Goal: Information Seeking & Learning: Learn about a topic

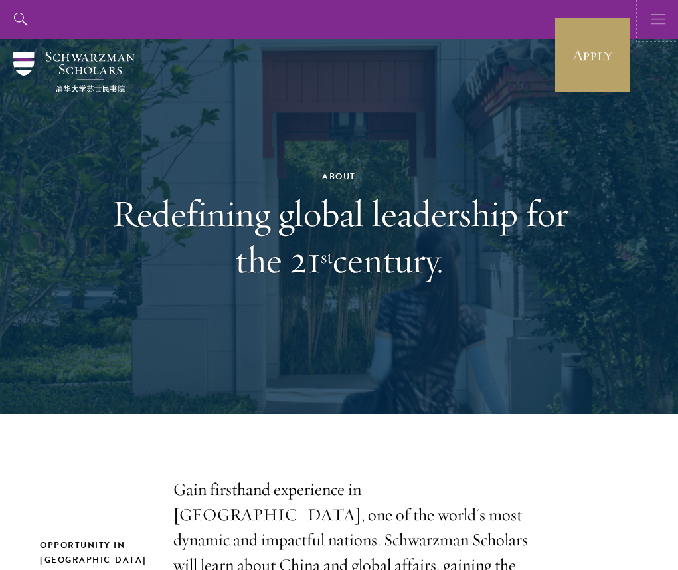
click at [666, 11] on button "button" at bounding box center [659, 19] width 39 height 39
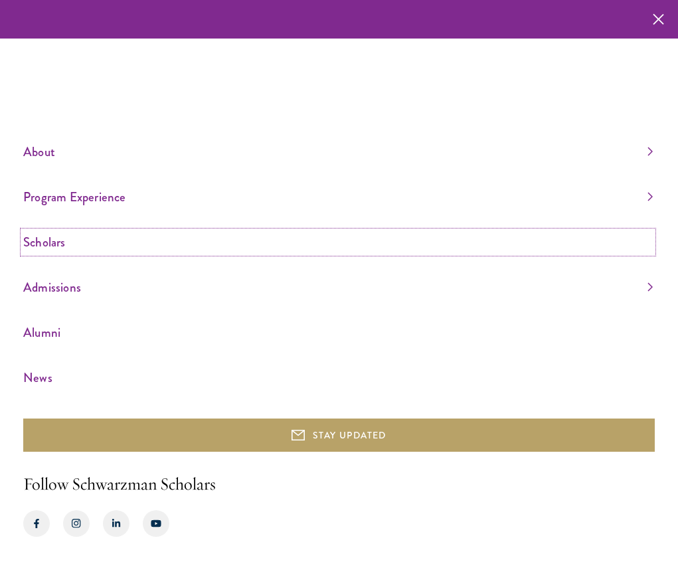
click at [73, 246] on link "Scholars" at bounding box center [338, 242] width 630 height 22
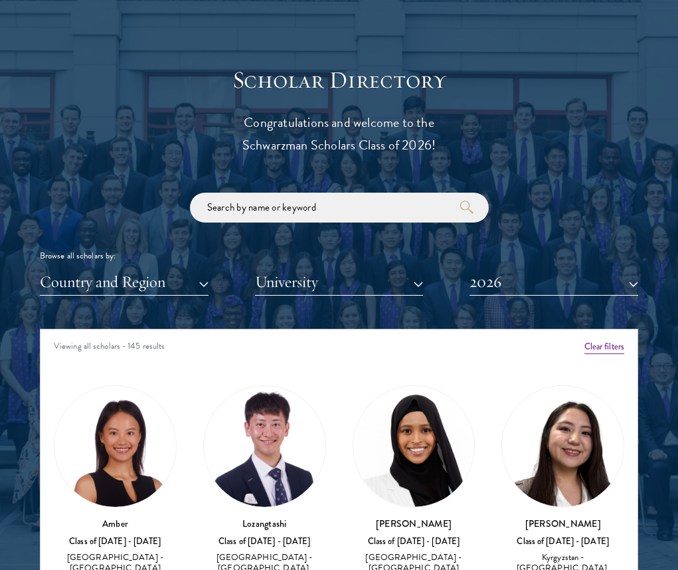
scroll to position [1629, 0]
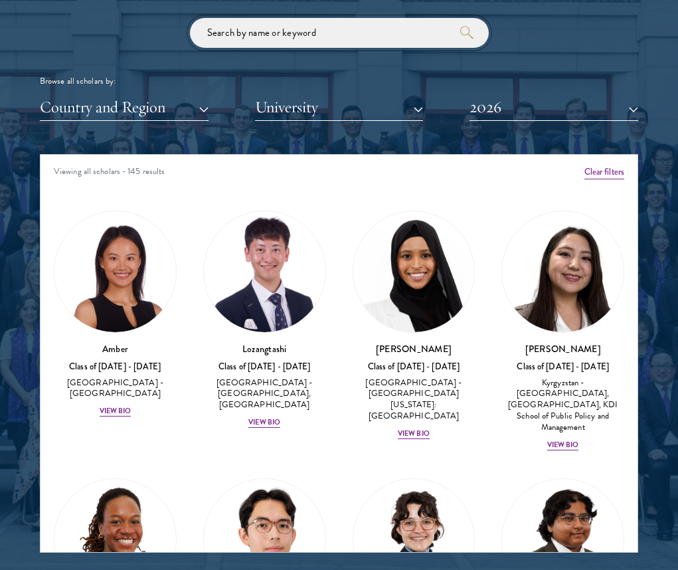
click at [288, 38] on input "search" at bounding box center [339, 33] width 299 height 30
click button "submit" at bounding box center [0, 0] width 0 height 0
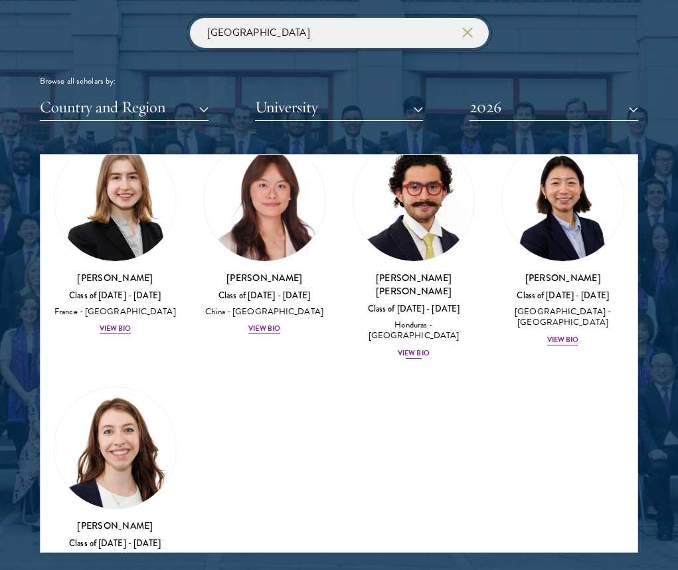
scroll to position [127, 0]
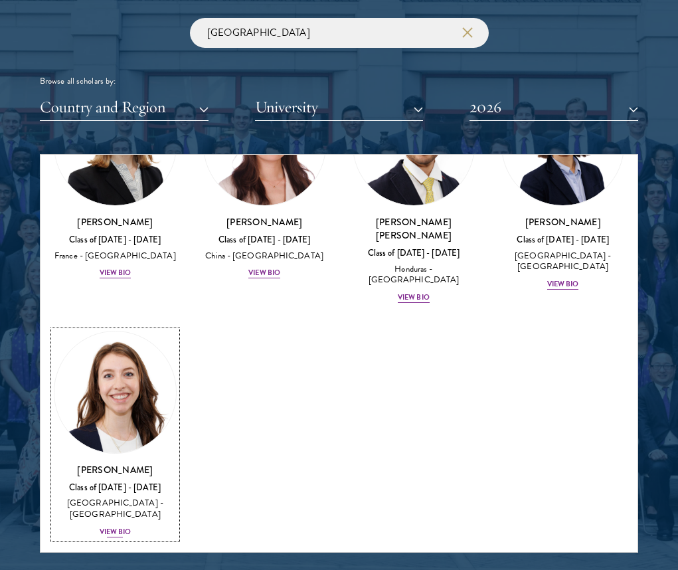
click at [85, 425] on img at bounding box center [115, 392] width 122 height 122
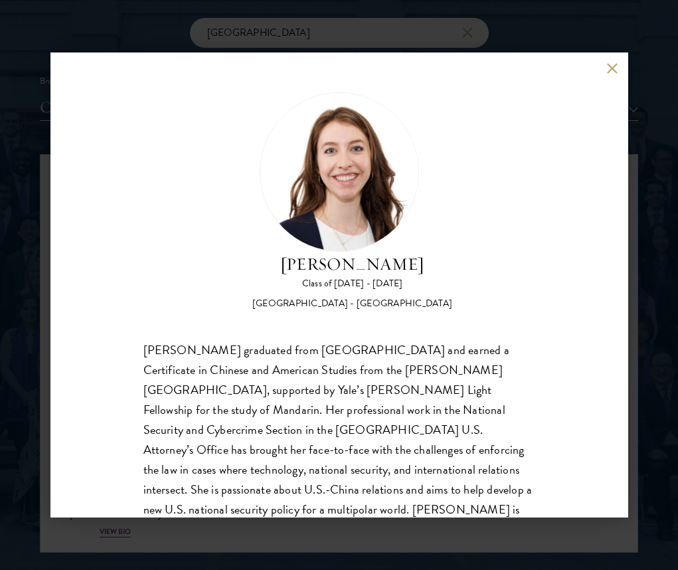
click at [237, 399] on div "[PERSON_NAME] graduated from [GEOGRAPHIC_DATA] and earned a Certificate in Chin…" at bounding box center [339, 439] width 392 height 199
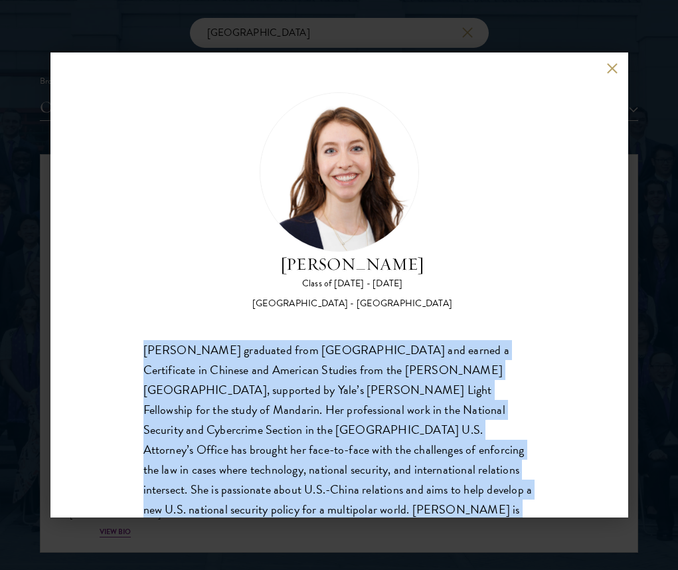
click at [237, 399] on div "[PERSON_NAME] graduated from [GEOGRAPHIC_DATA] and earned a Certificate in Chin…" at bounding box center [339, 439] width 392 height 199
copy body "[PERSON_NAME] graduated from [GEOGRAPHIC_DATA] and earned a Certificate in Chin…"
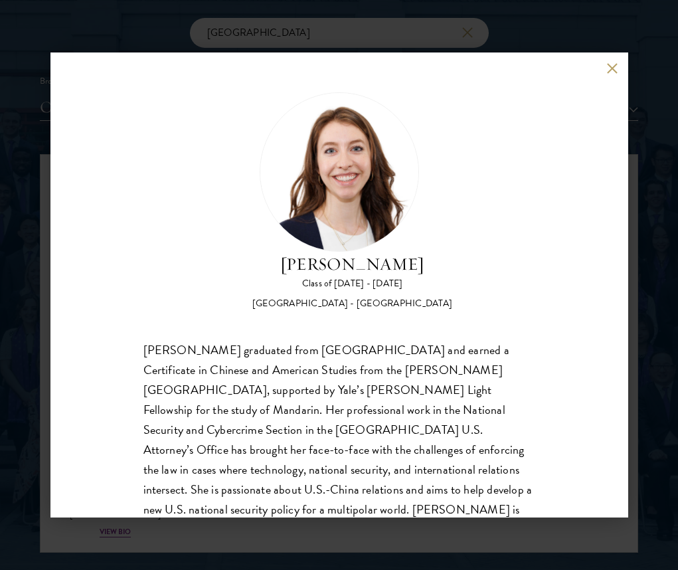
click at [606, 68] on div "[PERSON_NAME] Class of [DATE] - [DATE] [GEOGRAPHIC_DATA] - [GEOGRAPHIC_DATA] [P…" at bounding box center [339, 284] width 578 height 465
click at [607, 66] on button at bounding box center [612, 67] width 11 height 11
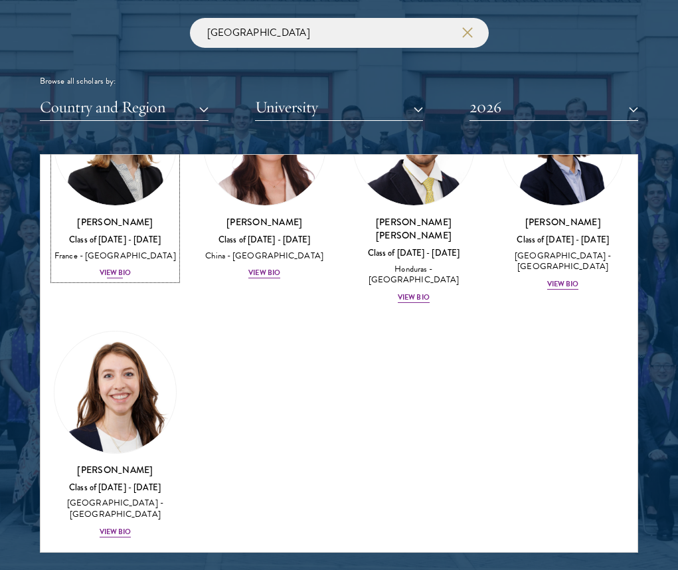
click at [76, 238] on div "Class of [DATE] - [DATE]" at bounding box center [115, 239] width 123 height 11
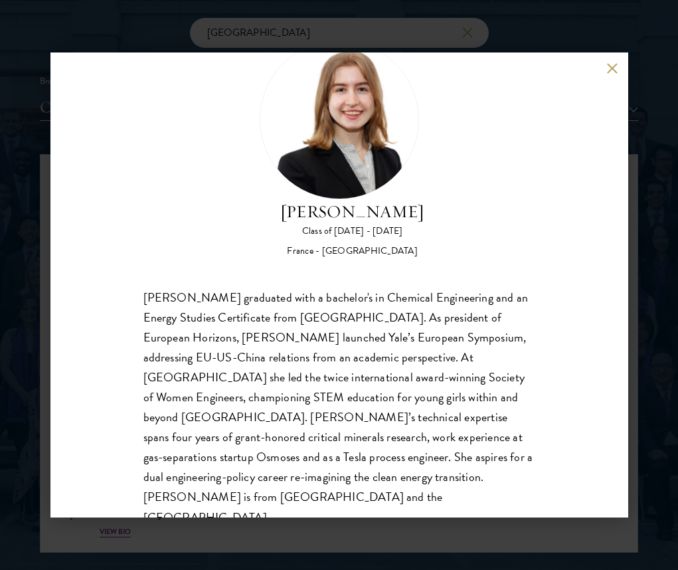
scroll to position [62, 0]
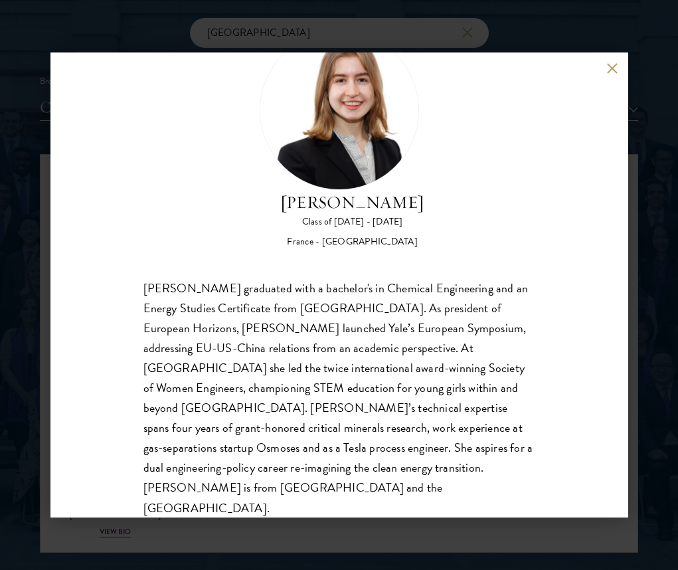
click at [265, 383] on div "[PERSON_NAME] graduated with a bachelor's in Chemical Engineering and an Energy…" at bounding box center [339, 398] width 392 height 240
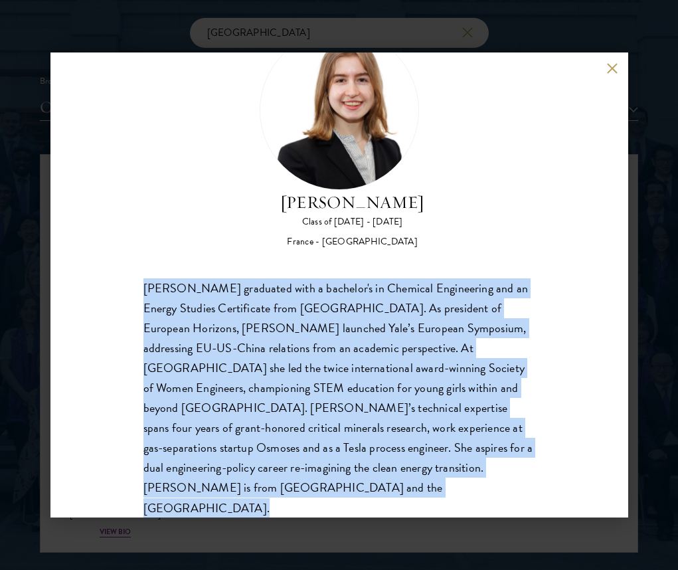
click at [265, 383] on div "[PERSON_NAME] graduated with a bachelor's in Chemical Engineering and an Energy…" at bounding box center [339, 398] width 392 height 240
copy body "[PERSON_NAME] graduated with a bachelor's in Chemical Engineering and an Energy…"
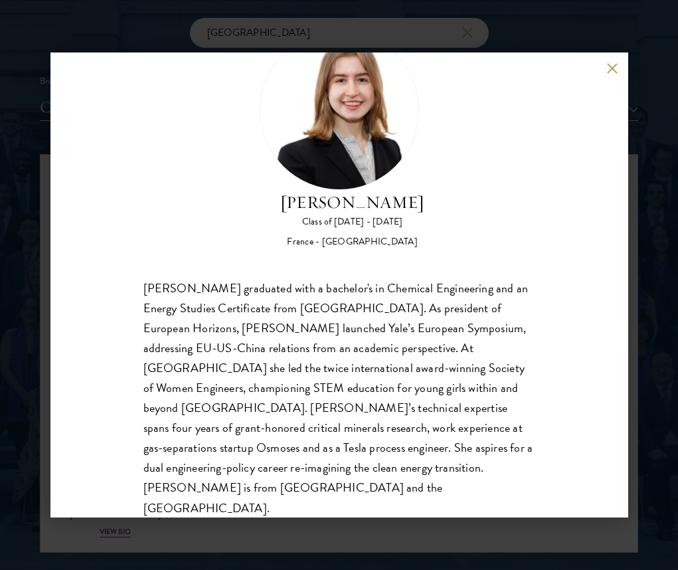
click at [618, 61] on div "[PERSON_NAME] Class of [DATE] - [DATE] [GEOGRAPHIC_DATA] - [GEOGRAPHIC_DATA] [P…" at bounding box center [339, 284] width 578 height 465
click at [609, 59] on div "[PERSON_NAME] Class of [DATE] - [DATE] [GEOGRAPHIC_DATA] - [GEOGRAPHIC_DATA] [P…" at bounding box center [339, 284] width 578 height 465
click at [607, 66] on button at bounding box center [612, 67] width 11 height 11
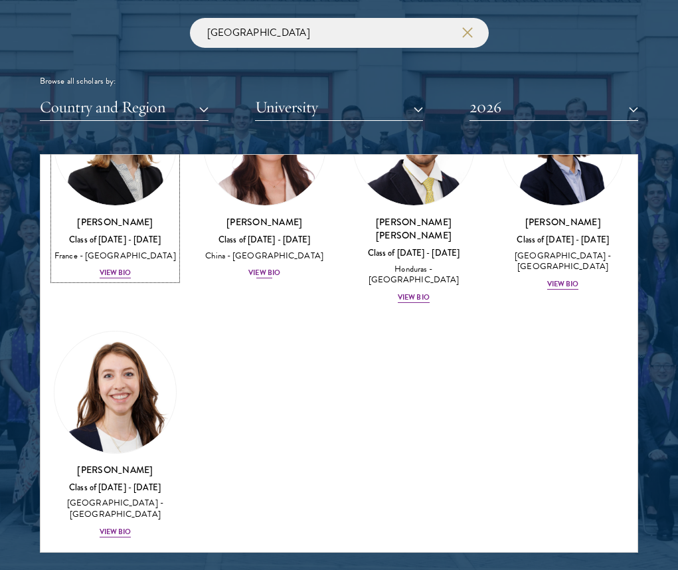
scroll to position [55, 0]
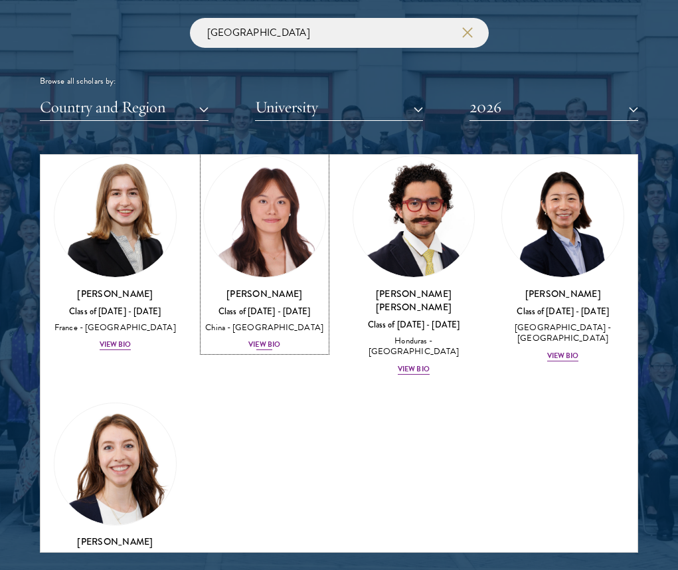
click at [294, 227] on img at bounding box center [265, 217] width 122 height 122
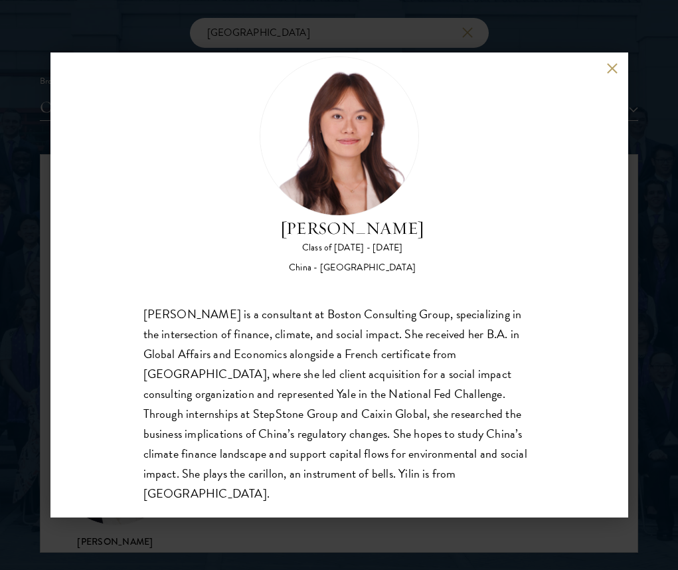
scroll to position [42, 0]
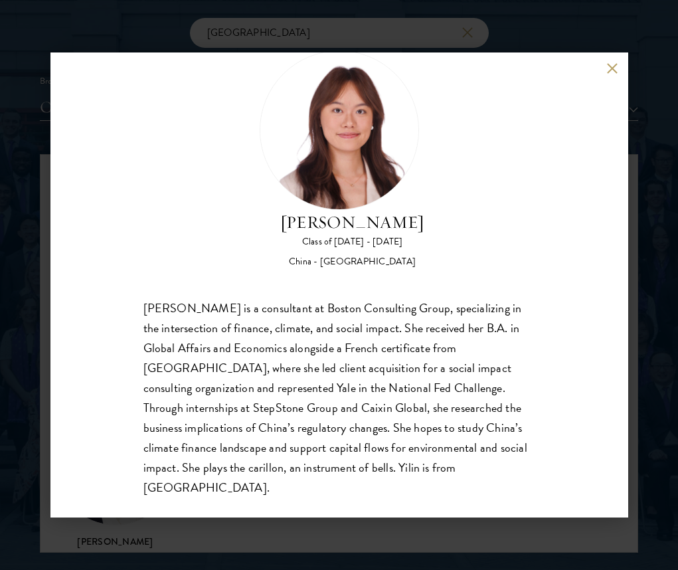
click at [617, 69] on button at bounding box center [612, 67] width 11 height 11
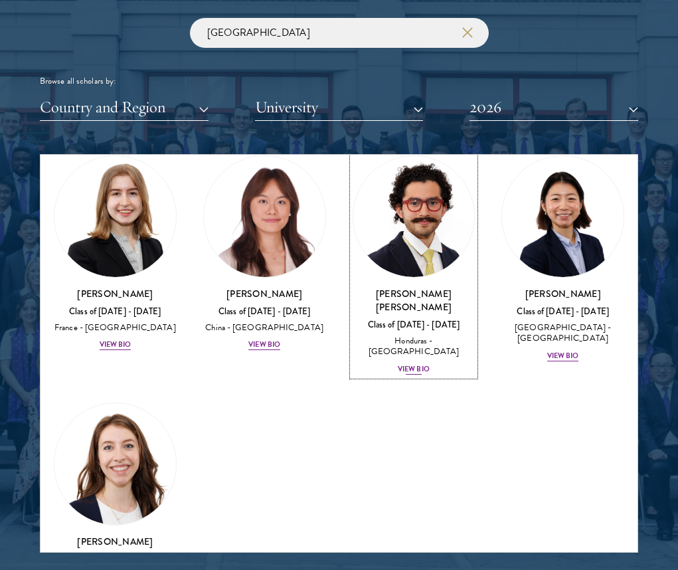
click at [392, 268] on img at bounding box center [414, 217] width 122 height 122
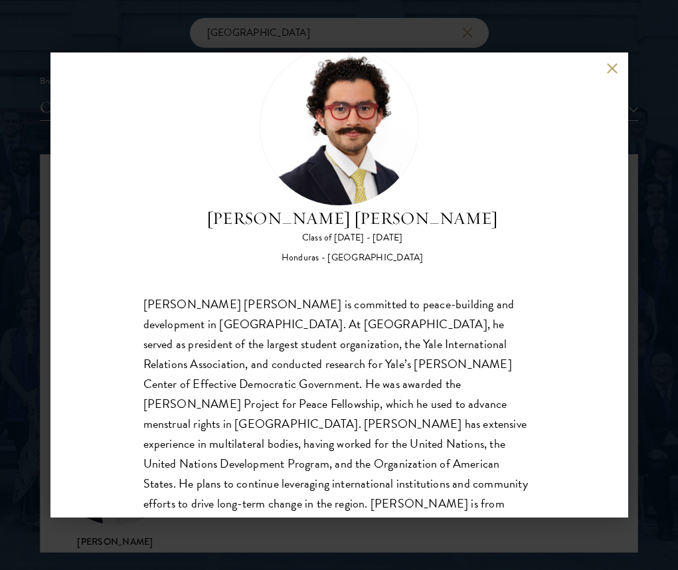
scroll to position [62, 0]
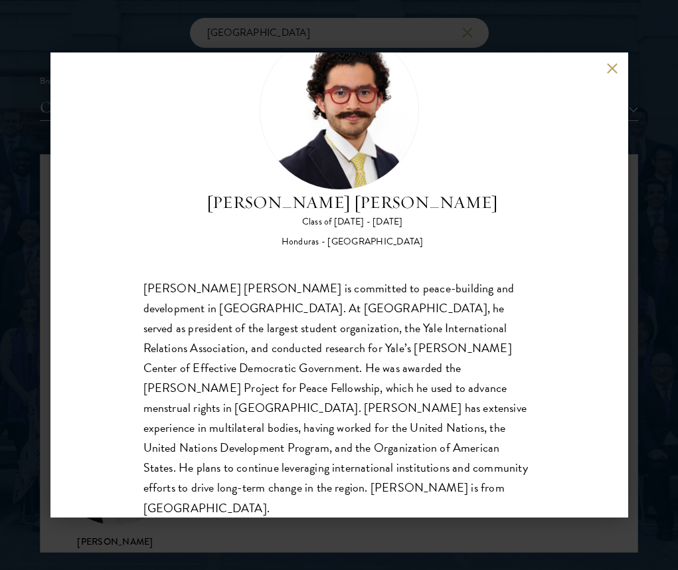
click at [388, 331] on div "[PERSON_NAME] [PERSON_NAME] is committed to peace-building and development in […" at bounding box center [339, 398] width 392 height 240
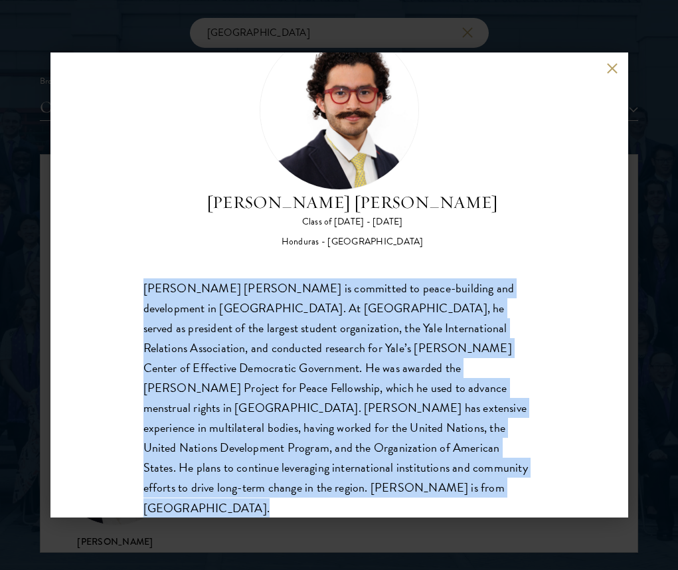
click at [388, 331] on div "[PERSON_NAME] [PERSON_NAME] is committed to peace-building and development in […" at bounding box center [339, 398] width 392 height 240
copy body "[PERSON_NAME] [PERSON_NAME] is committed to peace-building and development in […"
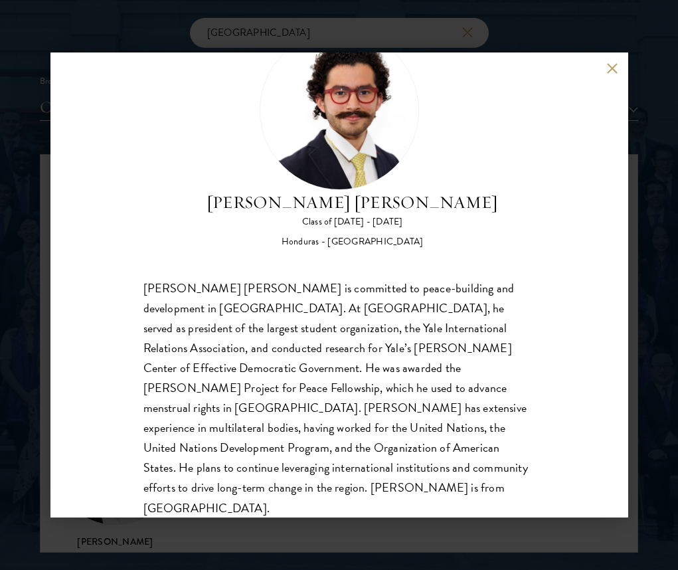
click at [605, 67] on div "[PERSON_NAME] [PERSON_NAME] Class of [DATE] - [DATE] [GEOGRAPHIC_DATA] - [GEOGR…" at bounding box center [339, 284] width 578 height 465
click at [608, 69] on button at bounding box center [612, 67] width 11 height 11
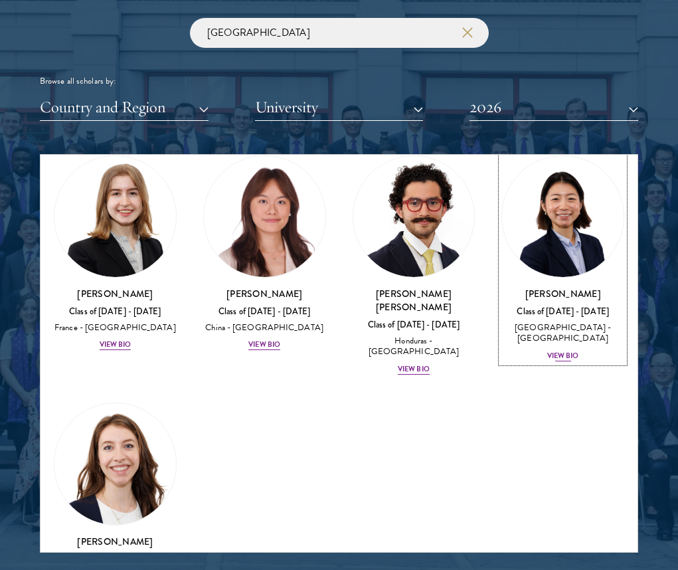
click at [519, 231] on img at bounding box center [563, 217] width 122 height 122
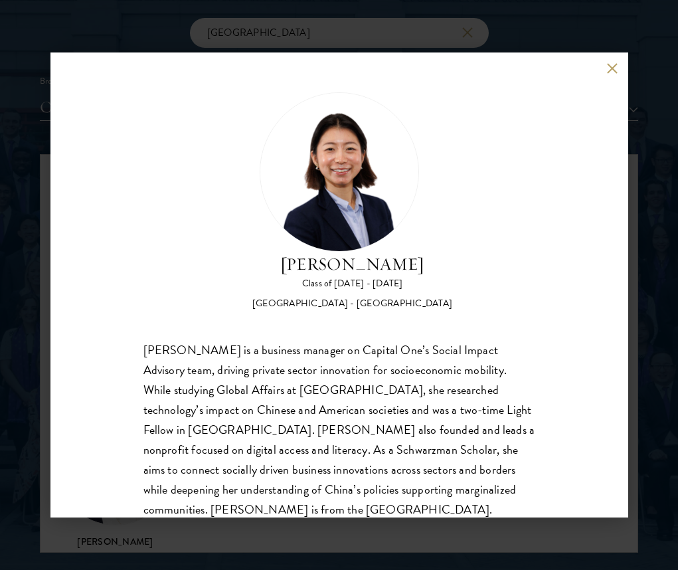
click at [614, 64] on button at bounding box center [612, 67] width 11 height 11
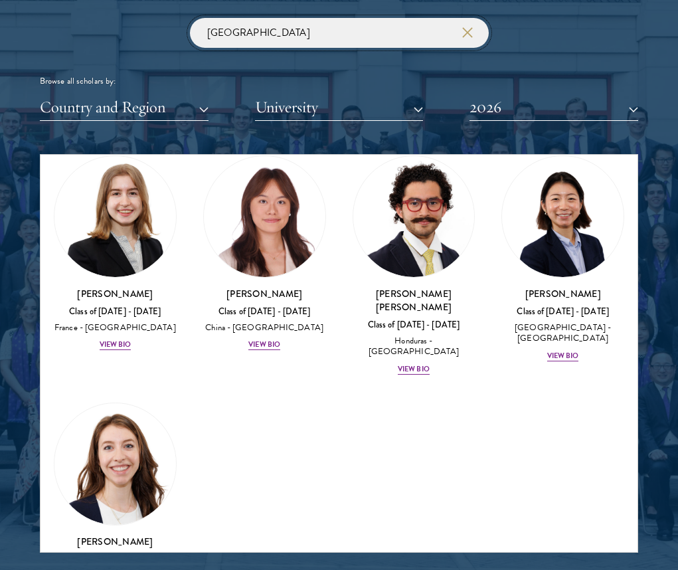
click at [295, 31] on input "[GEOGRAPHIC_DATA]" at bounding box center [339, 33] width 299 height 30
type input "issa"
click button "submit" at bounding box center [0, 0] width 0 height 0
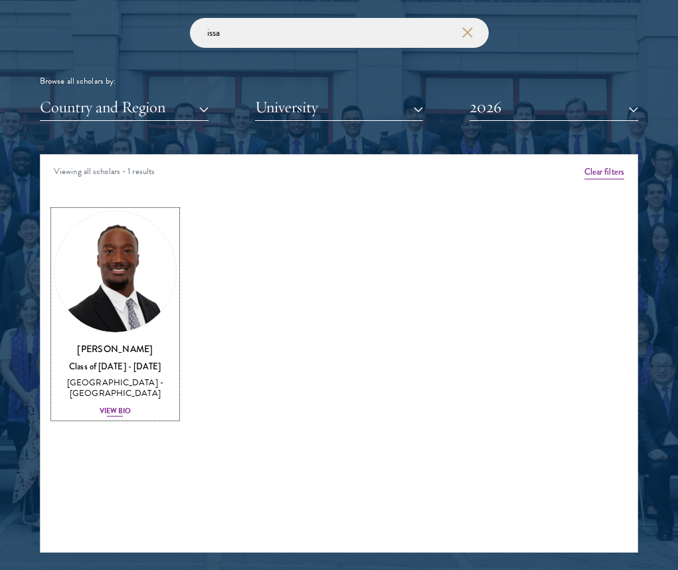
click at [74, 284] on img at bounding box center [115, 272] width 122 height 122
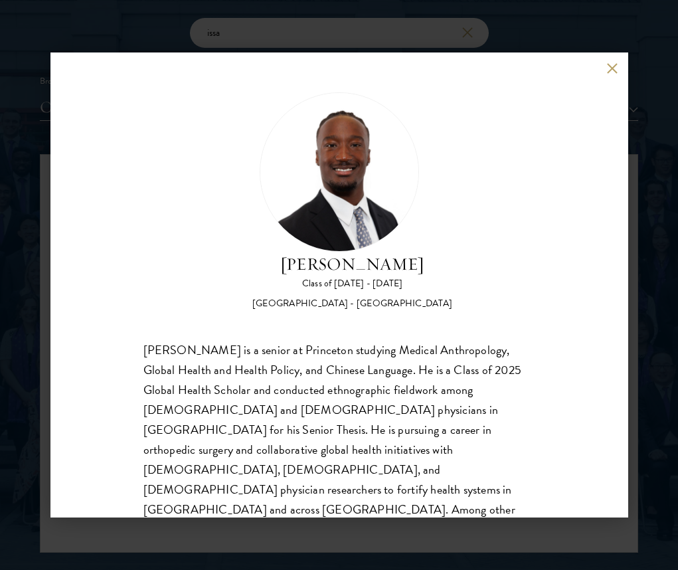
scroll to position [42, 0]
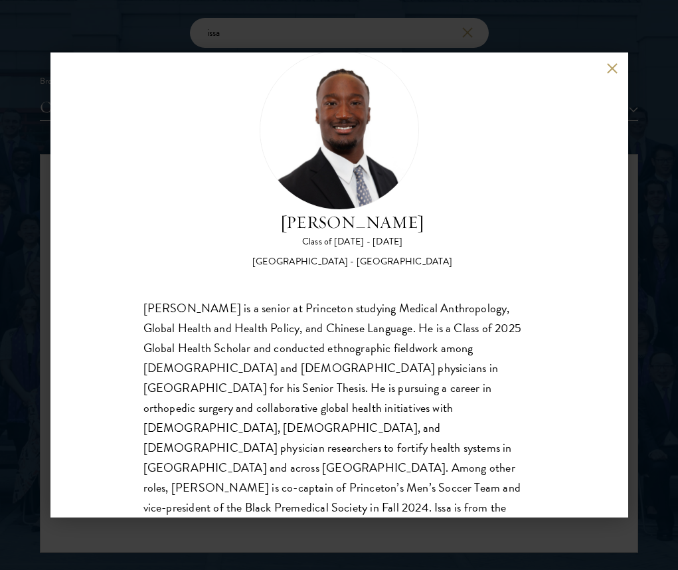
click at [242, 357] on div "[PERSON_NAME] is a senior at Princeton studying Medical Anthropology, Global He…" at bounding box center [339, 418] width 392 height 240
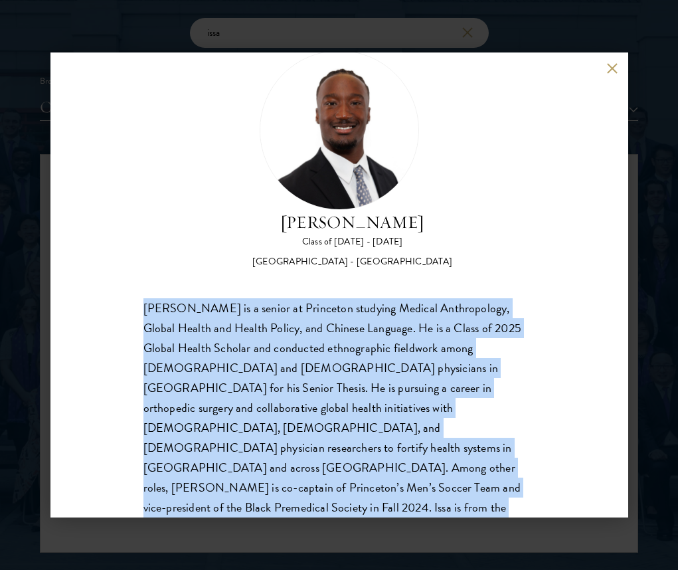
click at [242, 357] on div "[PERSON_NAME] is a senior at Princeton studying Medical Anthropology, Global He…" at bounding box center [339, 418] width 392 height 240
copy body "[PERSON_NAME] is a senior at Princeton studying Medical Anthropology, Global He…"
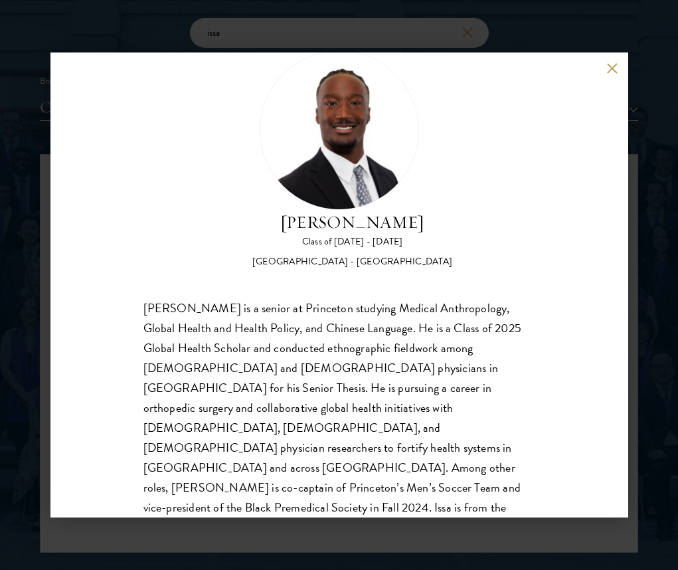
click at [608, 61] on div "[PERSON_NAME] Class of [DATE] - [DATE] [GEOGRAPHIC_DATA] - [GEOGRAPHIC_DATA] [P…" at bounding box center [339, 284] width 578 height 465
click at [609, 69] on button at bounding box center [612, 67] width 11 height 11
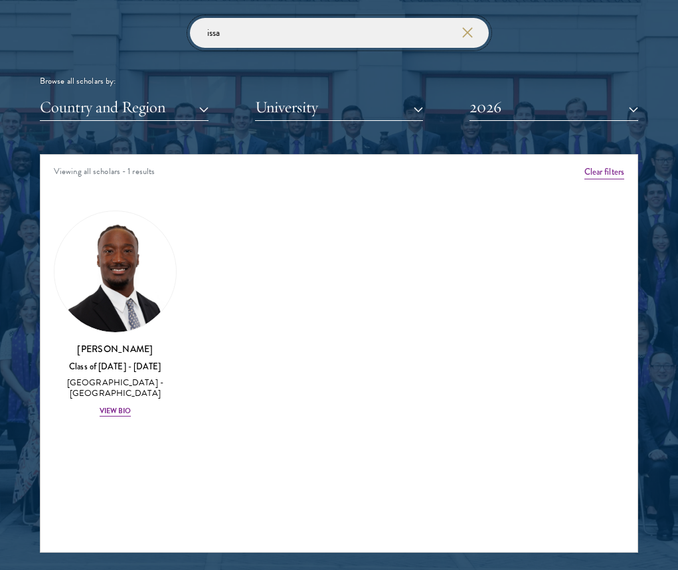
click at [333, 33] on input "issa" at bounding box center [339, 33] width 299 height 30
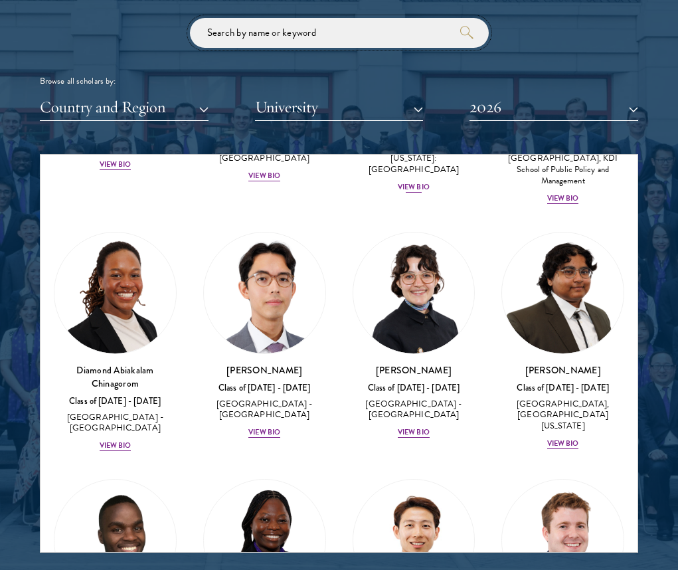
scroll to position [444, 0]
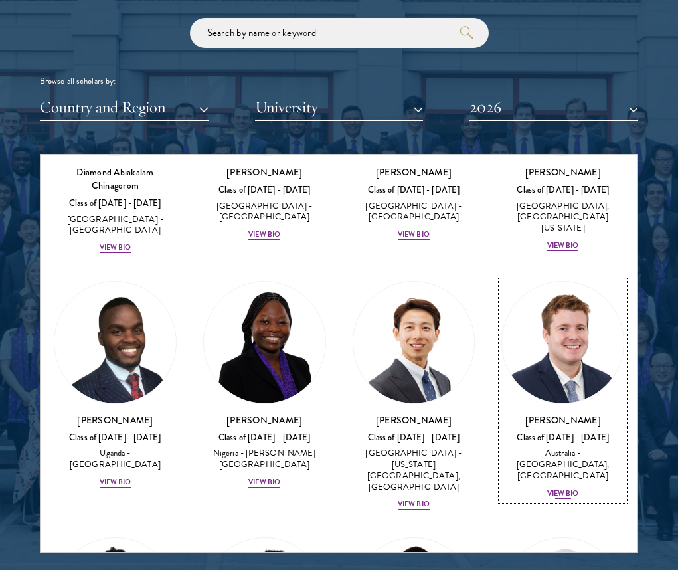
click at [552, 373] on img at bounding box center [563, 343] width 122 height 122
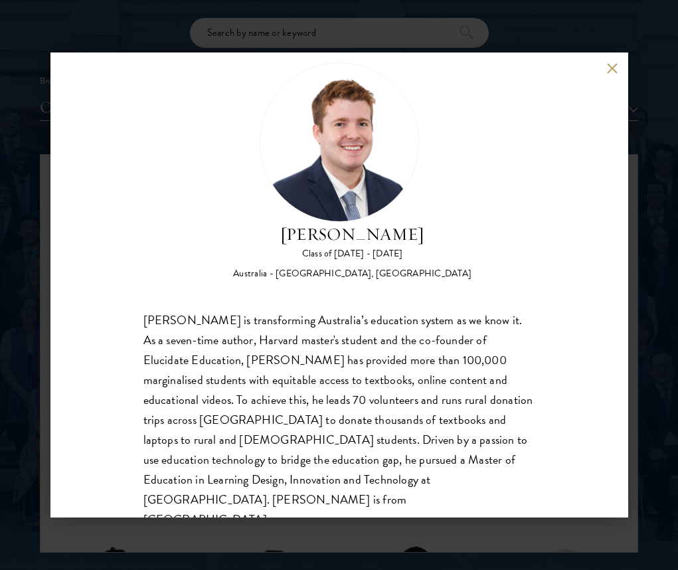
scroll to position [42, 0]
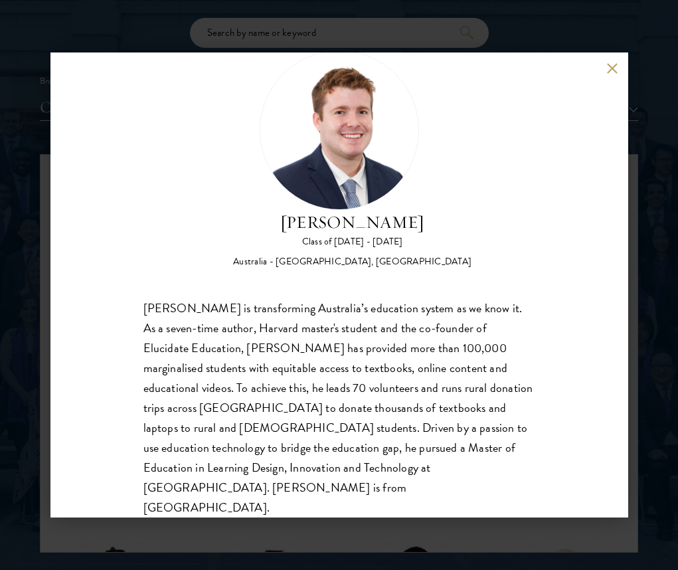
click at [286, 424] on div "[PERSON_NAME] is transforming Australia’s education system as we know it. As a …" at bounding box center [339, 408] width 392 height 220
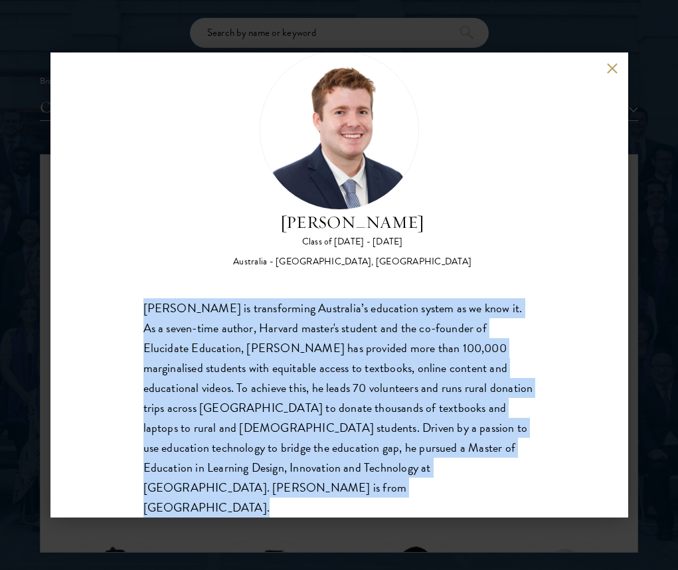
click at [286, 424] on div "[PERSON_NAME] is transforming Australia’s education system as we know it. As a …" at bounding box center [339, 408] width 392 height 220
copy body "[PERSON_NAME] is transforming Australia’s education system as we know it. As a …"
click at [611, 70] on button at bounding box center [612, 67] width 11 height 11
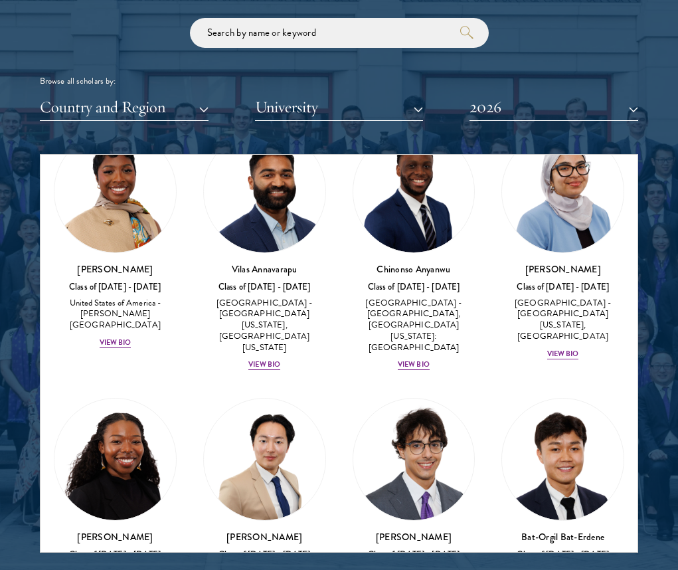
scroll to position [967, 0]
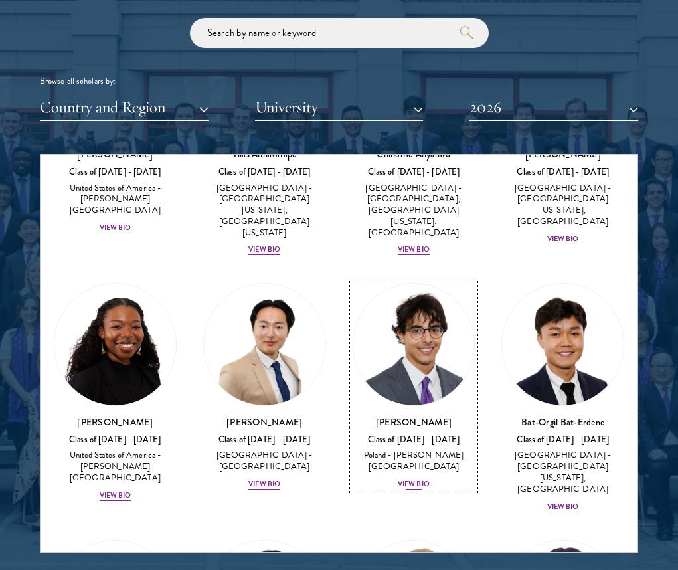
click at [421, 363] on img at bounding box center [414, 345] width 122 height 122
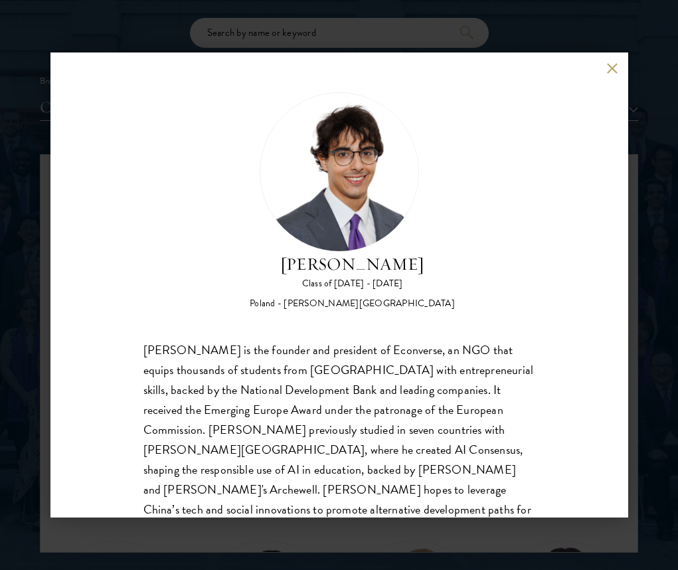
click at [425, 376] on div "[PERSON_NAME] is the founder and president of Econverse, an NGO that equips tho…" at bounding box center [339, 450] width 392 height 220
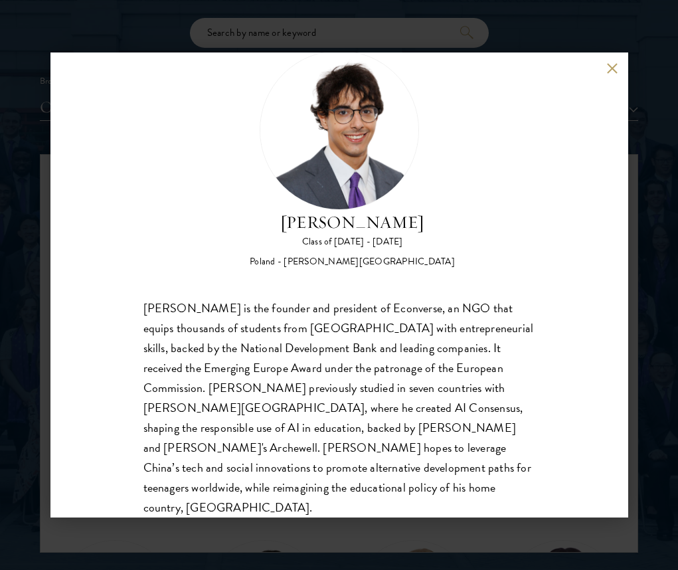
click at [616, 54] on div "[PERSON_NAME] Class of [DATE] - [DATE] [GEOGRAPHIC_DATA] - [PERSON_NAME][GEOGRA…" at bounding box center [339, 284] width 578 height 465
click at [616, 66] on button at bounding box center [612, 67] width 11 height 11
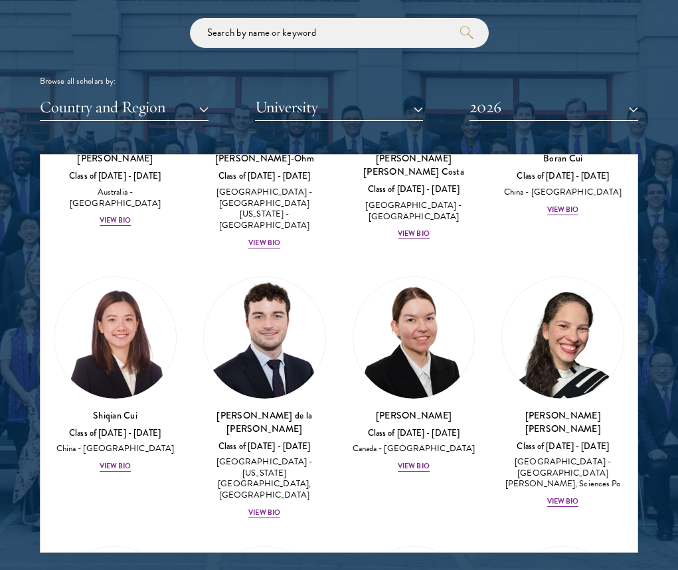
scroll to position [1990, 0]
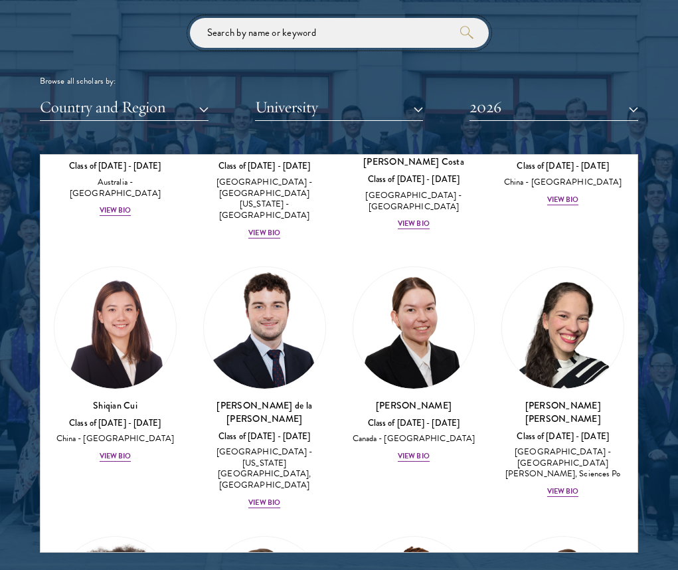
click at [339, 44] on input "search" at bounding box center [339, 33] width 299 height 30
type input "[GEOGRAPHIC_DATA]"
click button "submit" at bounding box center [0, 0] width 0 height 0
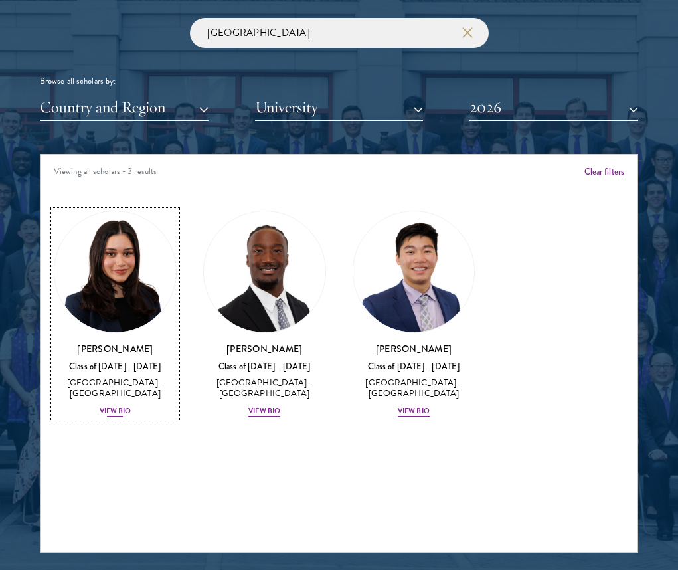
click at [94, 292] on img at bounding box center [115, 272] width 122 height 122
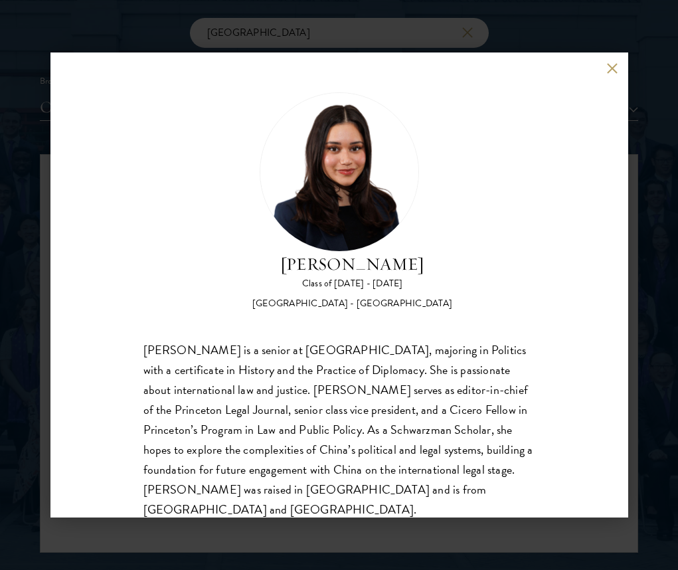
click at [335, 443] on div "[PERSON_NAME] is a senior at [GEOGRAPHIC_DATA], majoring in Politics with a cer…" at bounding box center [339, 429] width 392 height 179
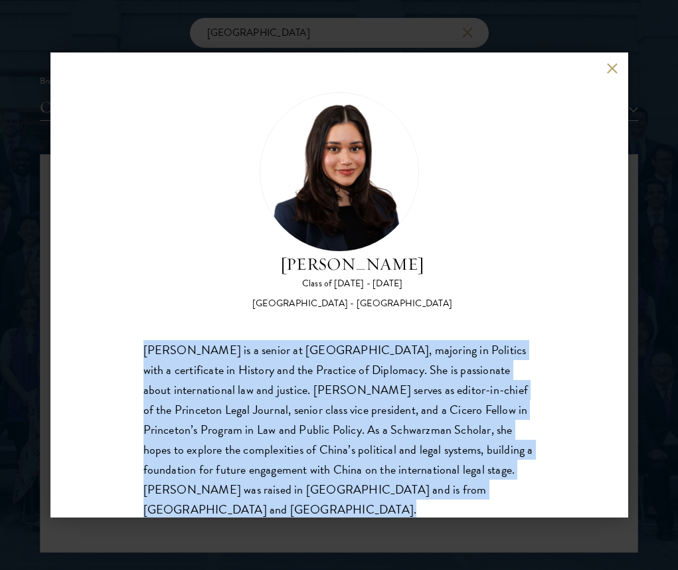
click at [335, 443] on div "[PERSON_NAME] is a senior at [GEOGRAPHIC_DATA], majoring in Politics with a cer…" at bounding box center [339, 429] width 392 height 179
copy body "[PERSON_NAME] is a senior at [GEOGRAPHIC_DATA], majoring in Politics with a cer…"
click at [607, 70] on button at bounding box center [612, 67] width 11 height 11
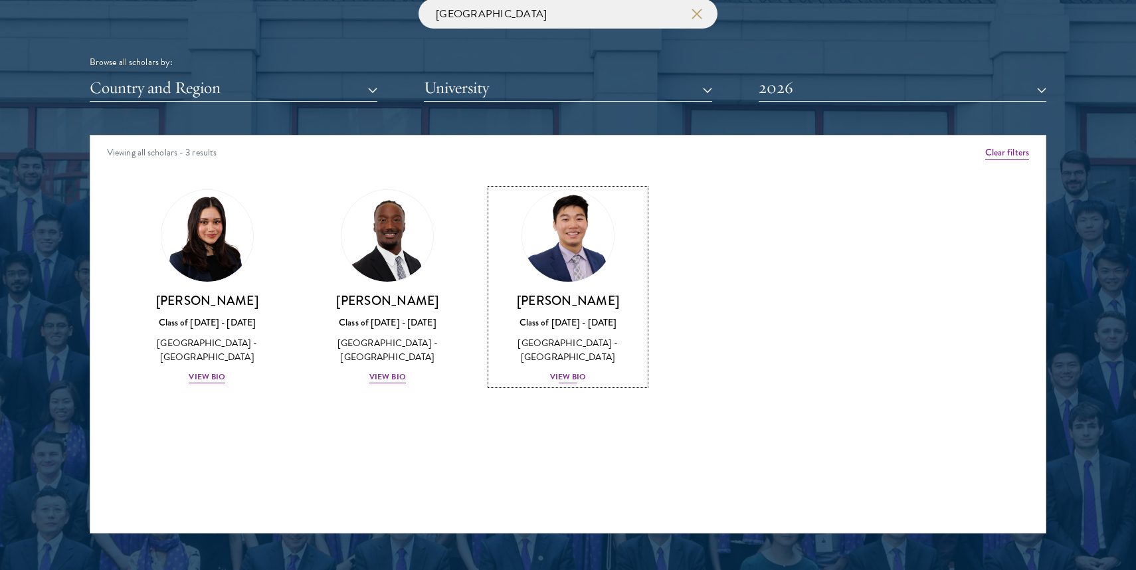
click at [553, 245] on img at bounding box center [567, 235] width 101 height 101
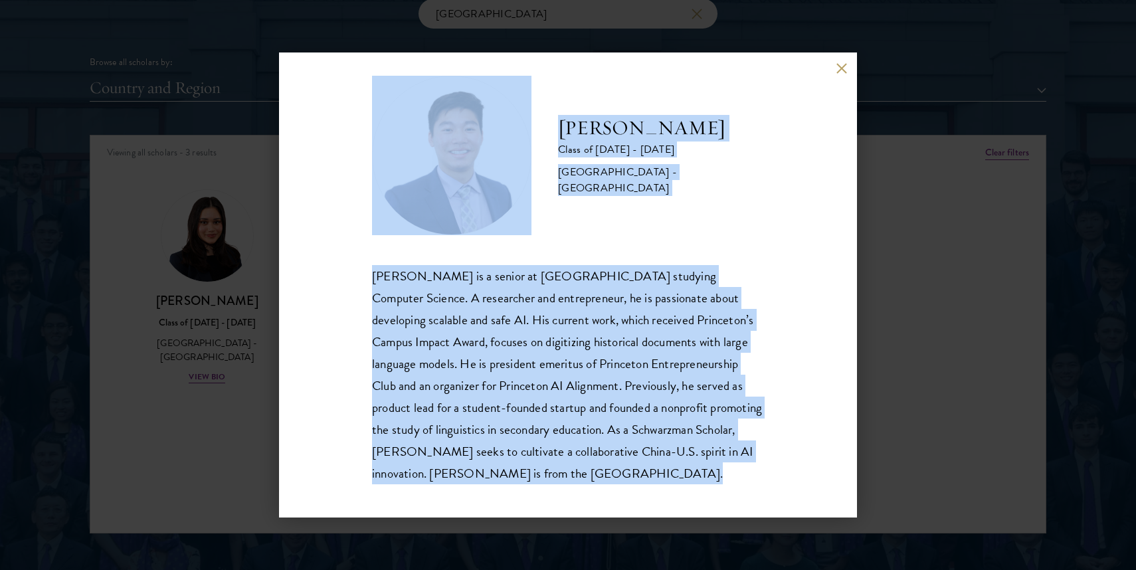
scroll to position [23, 0]
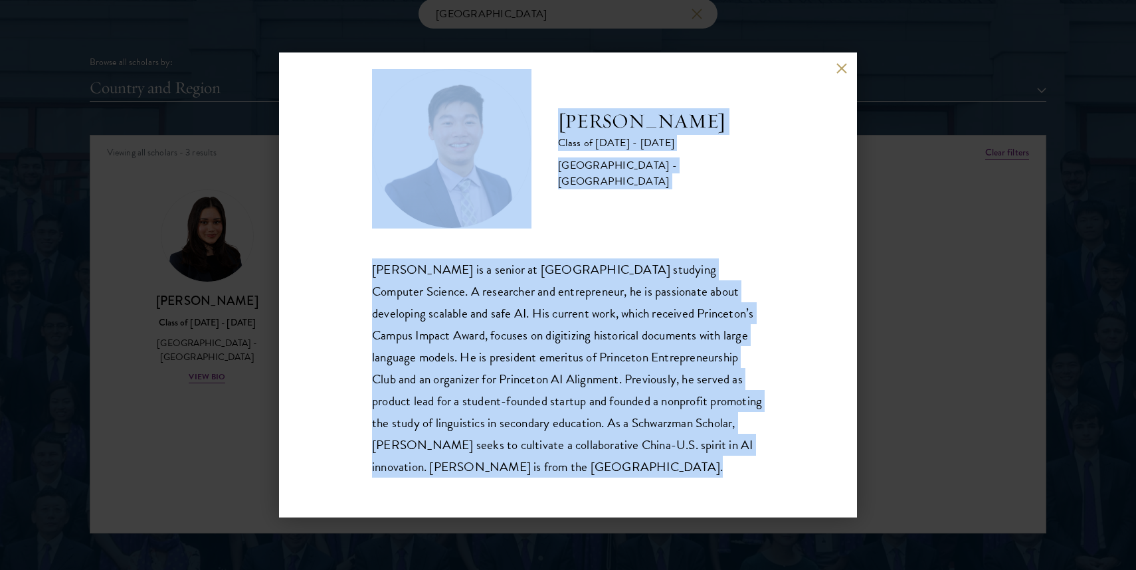
click at [541, 328] on div "[PERSON_NAME] is a senior at [GEOGRAPHIC_DATA] studying Computer Science. A res…" at bounding box center [568, 367] width 392 height 219
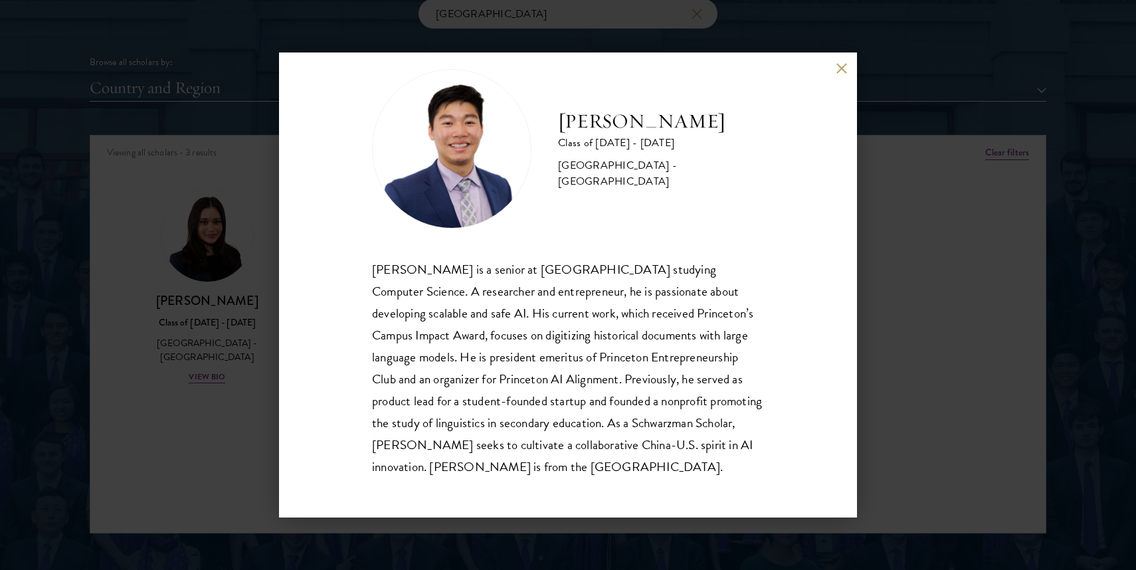
click at [541, 327] on div "[PERSON_NAME] is a senior at [GEOGRAPHIC_DATA] studying Computer Science. A res…" at bounding box center [568, 367] width 392 height 219
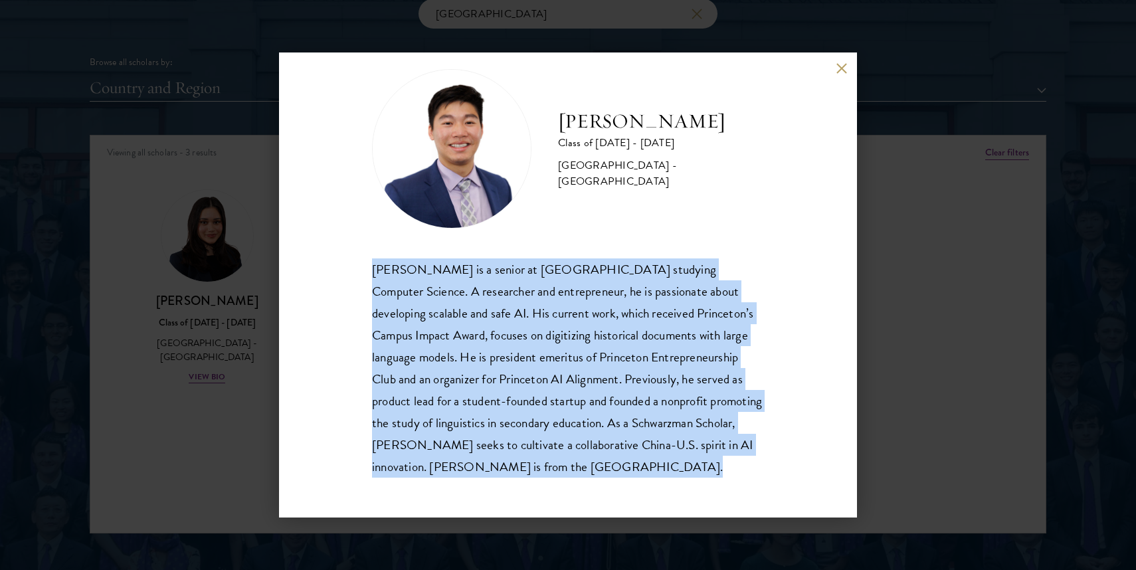
click at [541, 327] on div "[PERSON_NAME] is a senior at [GEOGRAPHIC_DATA] studying Computer Science. A res…" at bounding box center [568, 367] width 392 height 219
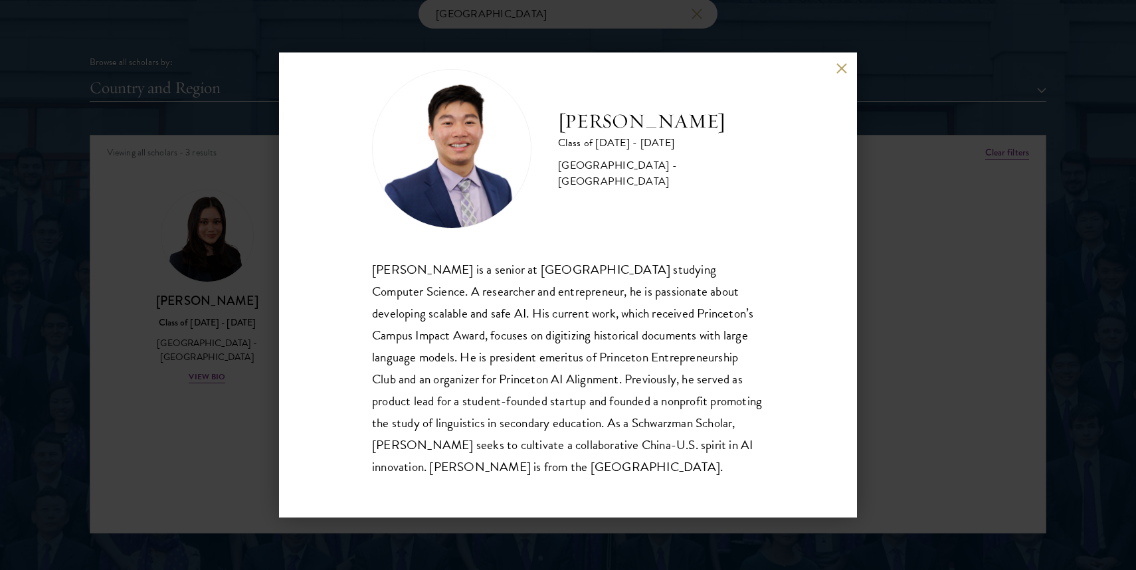
click at [573, 385] on div "[PERSON_NAME] is a senior at [GEOGRAPHIC_DATA] studying Computer Science. A res…" at bounding box center [568, 367] width 392 height 219
click at [578, 419] on div "[PERSON_NAME] is a senior at [GEOGRAPHIC_DATA] studying Computer Science. A res…" at bounding box center [568, 367] width 392 height 219
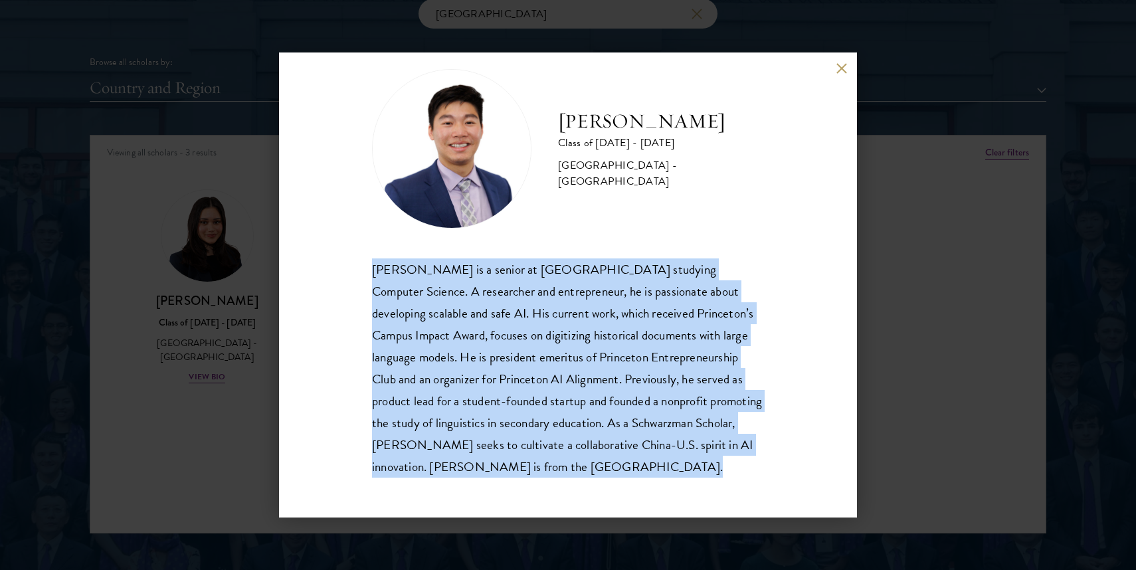
click at [578, 419] on div "[PERSON_NAME] is a senior at [GEOGRAPHIC_DATA] studying Computer Science. A res…" at bounding box center [568, 367] width 392 height 219
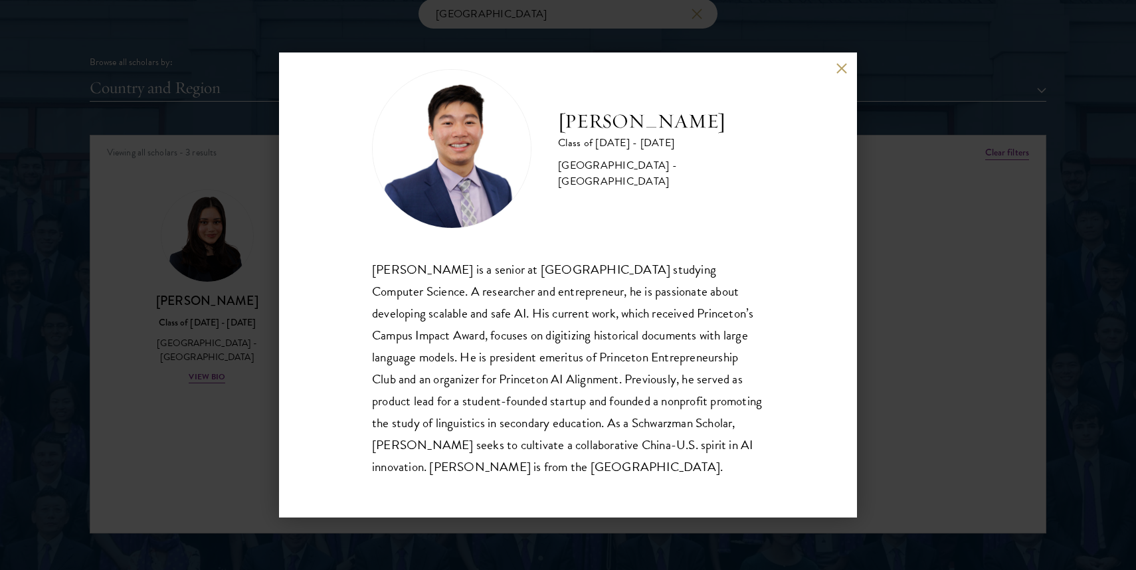
click at [583, 450] on div "[PERSON_NAME] is a senior at [GEOGRAPHIC_DATA] studying Computer Science. A res…" at bounding box center [568, 367] width 392 height 219
click at [678, 66] on div "[PERSON_NAME] Class of [DATE] - [DATE] [GEOGRAPHIC_DATA] - [GEOGRAPHIC_DATA] [P…" at bounding box center [568, 284] width 578 height 465
click at [678, 67] on button at bounding box center [841, 67] width 11 height 11
